Goal: Information Seeking & Learning: Understand process/instructions

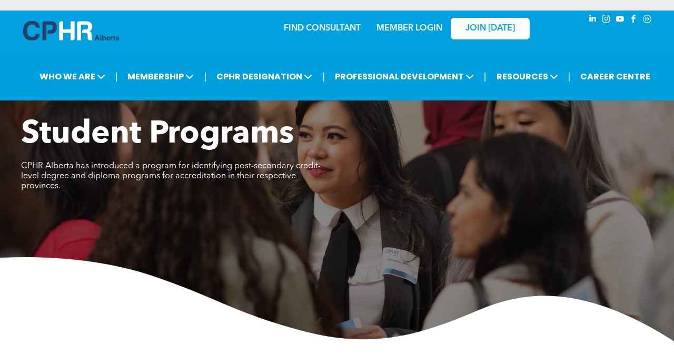
click at [427, 31] on link "MEMBER LOGIN" at bounding box center [409, 28] width 66 height 8
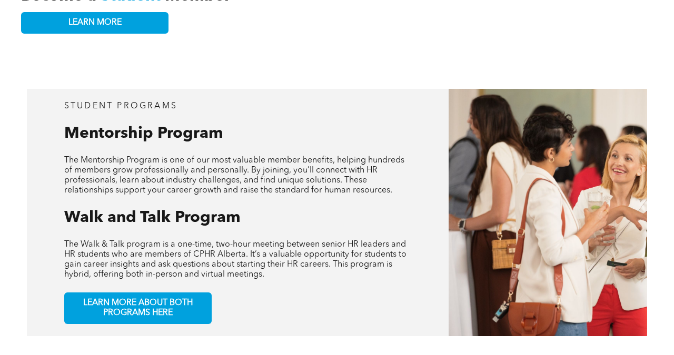
scroll to position [385, 0]
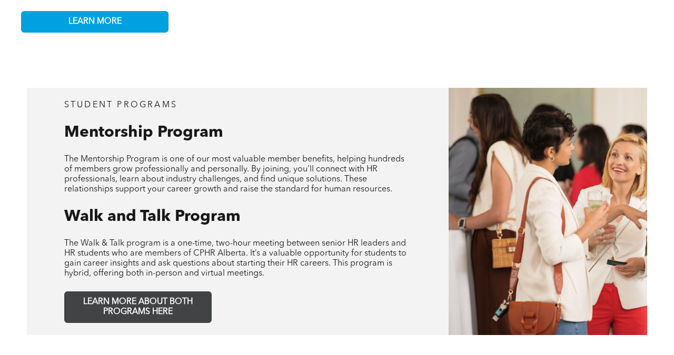
click at [172, 297] on span "LEARN MORE ABOUT BOTH PROGRAMS HERE" at bounding box center [137, 307] width 139 height 20
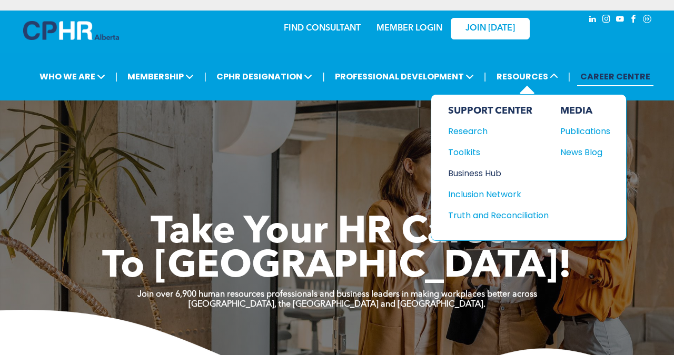
click at [473, 174] on div "Business Hub" at bounding box center [493, 173] width 91 height 13
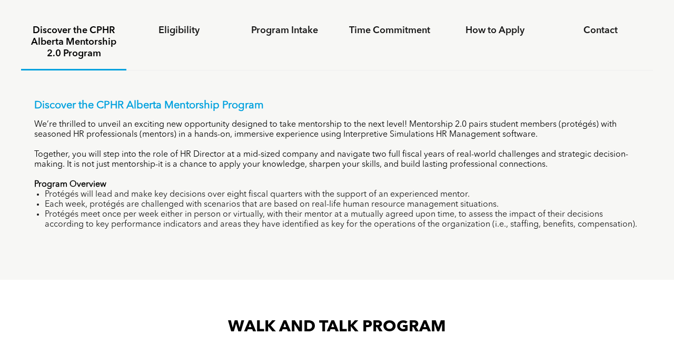
scroll to position [651, 0]
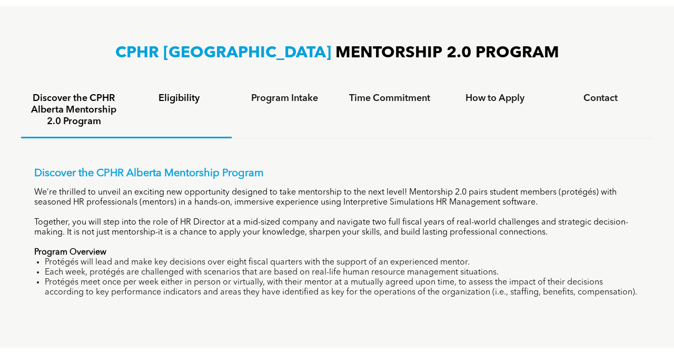
click at [168, 107] on div "Eligibility" at bounding box center [178, 110] width 105 height 55
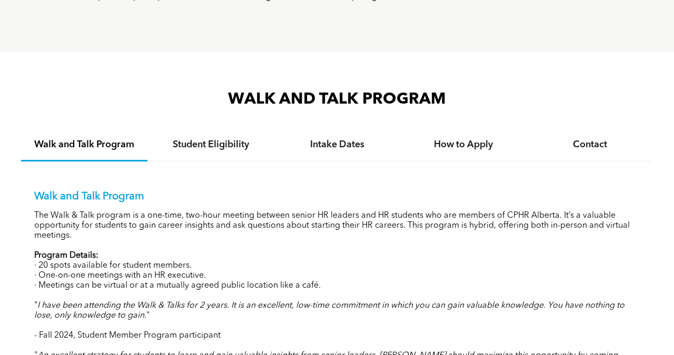
scroll to position [913, 0]
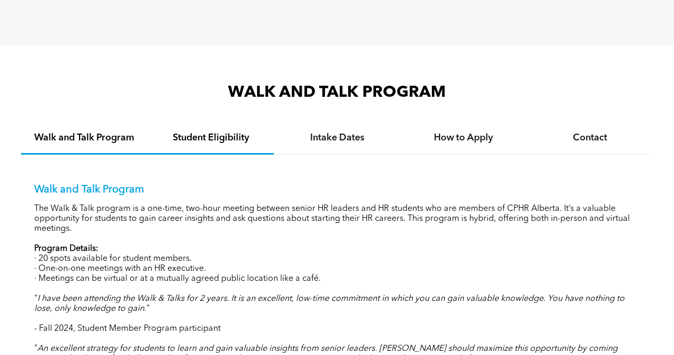
click at [195, 129] on div "Student Eligibility" at bounding box center [210, 139] width 126 height 32
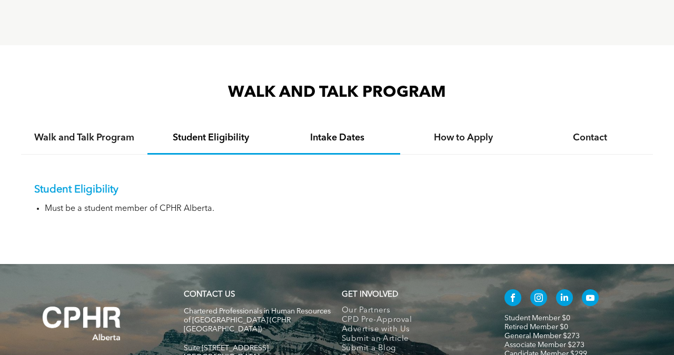
click at [358, 127] on div "Intake Dates" at bounding box center [337, 139] width 126 height 32
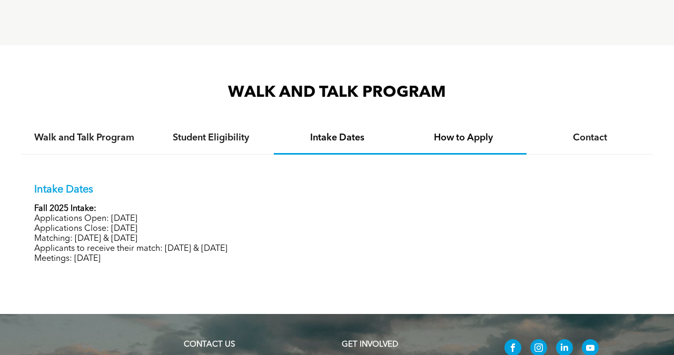
click at [471, 134] on h4 "How to Apply" at bounding box center [462, 138] width 107 height 12
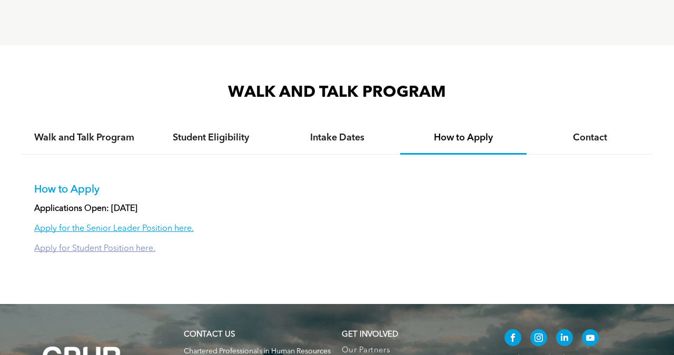
click at [138, 248] on link "Apply for Student Position here." at bounding box center [94, 249] width 121 height 8
